Goal: Check status: Check status

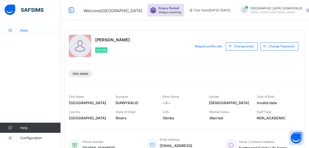
click at [25, 33] on link "Fees" at bounding box center [30, 30] width 61 height 10
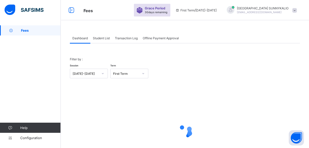
click at [99, 39] on span "Student List" at bounding box center [101, 38] width 17 height 4
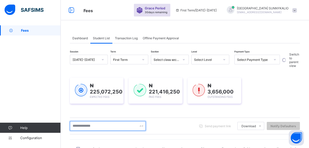
click at [106, 126] on input "text" at bounding box center [108, 126] width 76 height 10
click at [110, 125] on input "text" at bounding box center [108, 126] width 76 height 10
type input "******"
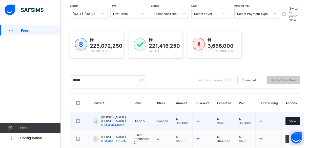
click at [286, 118] on div "View" at bounding box center [293, 121] width 15 height 8
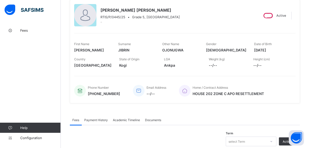
click at [99, 118] on span "Payment History" at bounding box center [96, 120] width 24 height 4
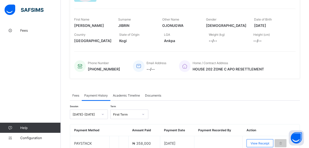
scroll to position [93, 0]
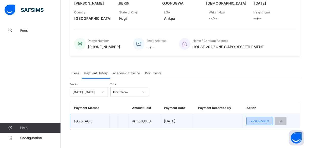
click at [263, 121] on span "View Receipt" at bounding box center [260, 121] width 19 height 4
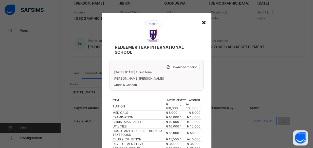
click at [203, 22] on div "×" at bounding box center [203, 22] width 5 height 9
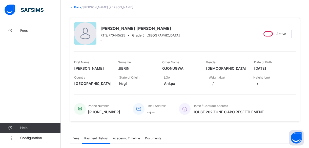
scroll to position [1, 0]
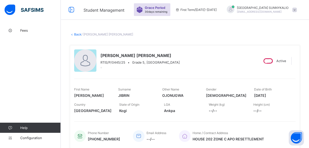
click at [75, 35] on link "Back" at bounding box center [77, 34] width 7 height 4
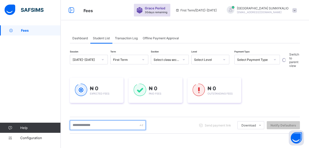
click at [106, 123] on input "text" at bounding box center [108, 125] width 76 height 10
type input "******"
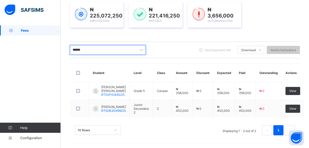
scroll to position [78, 0]
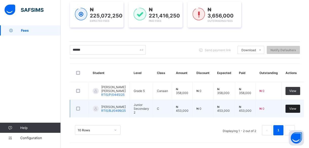
click at [294, 106] on div "View" at bounding box center [293, 109] width 15 height 8
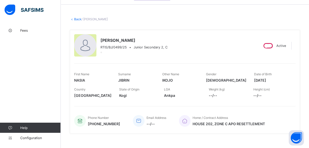
scroll to position [46, 0]
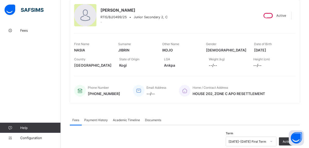
click at [103, 118] on span "Payment History" at bounding box center [96, 120] width 24 height 4
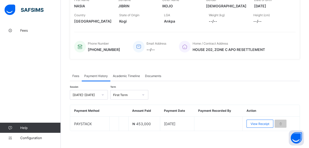
scroll to position [93, 0]
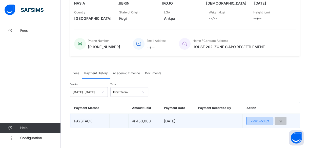
click at [269, 117] on div "View Receipt" at bounding box center [260, 121] width 27 height 8
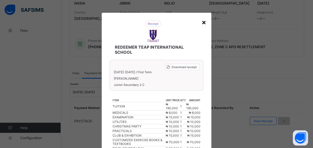
click at [201, 22] on div "×" at bounding box center [203, 22] width 5 height 9
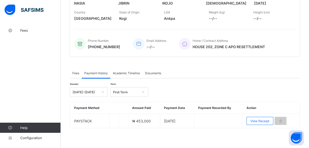
click at [286, 0] on span at bounding box center [272, 0] width 36 height 2
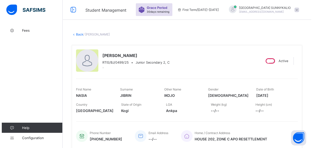
scroll to position [0, 0]
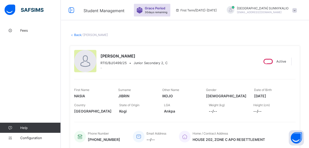
click at [297, 10] on span at bounding box center [294, 10] width 5 height 5
click at [279, 50] on span "Logout" at bounding box center [280, 50] width 33 height 6
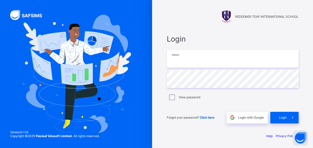
type input "**********"
